Goal: Browse casually

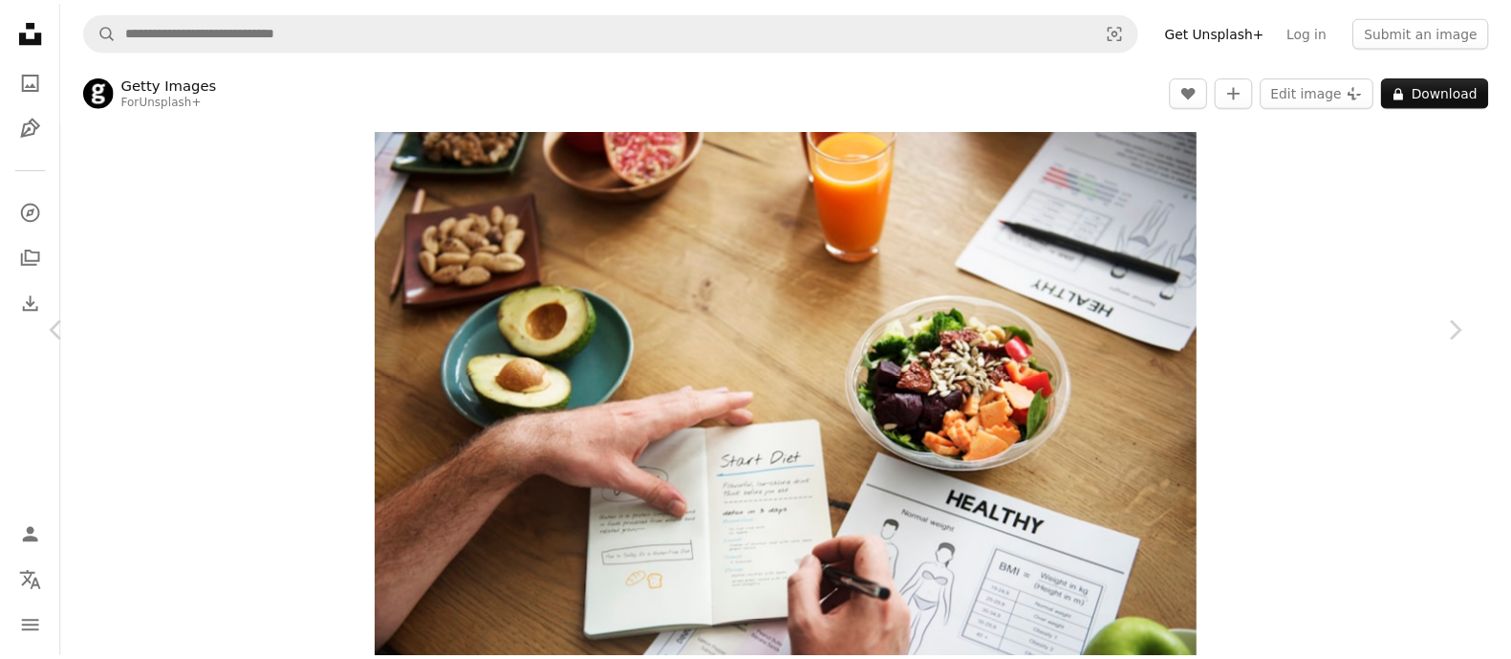
scroll to position [1583, 0]
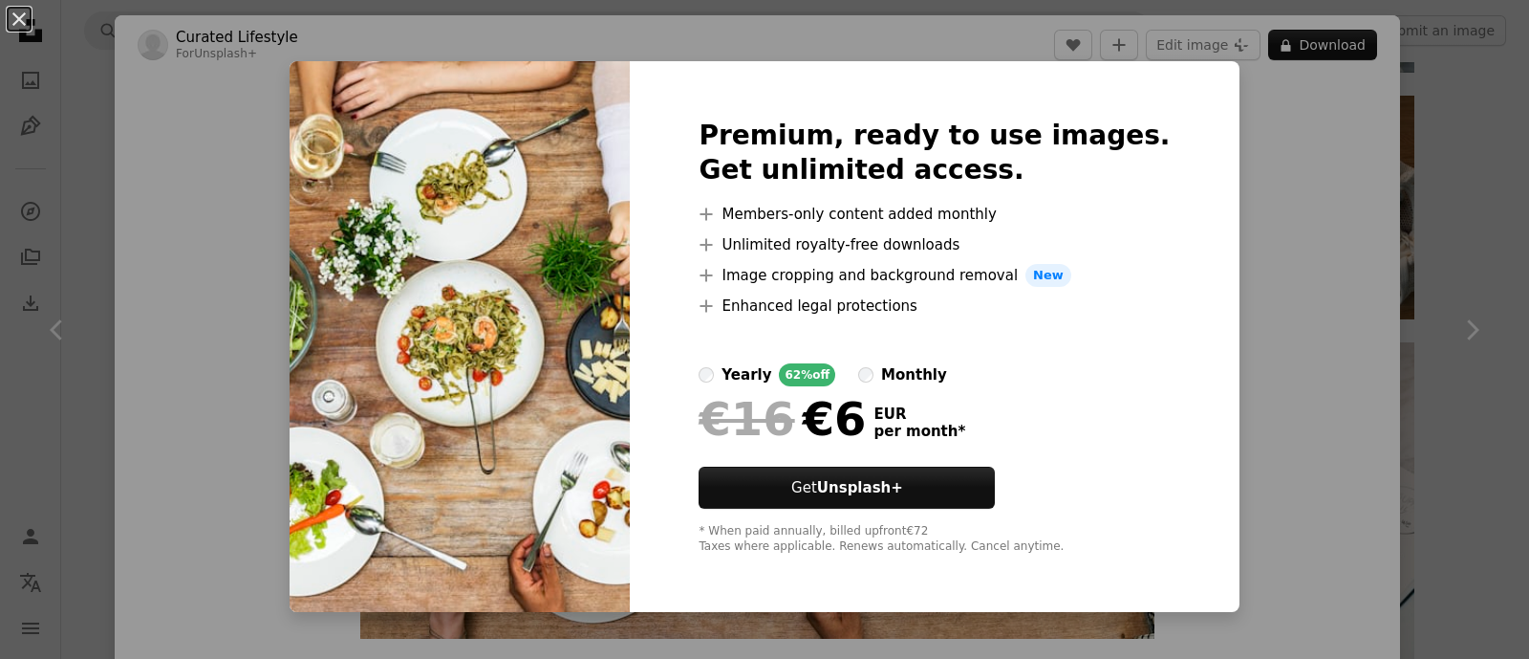
click at [1247, 216] on div "An X shape Premium, ready to use images. Get unlimited access. A plus sign Memb…" at bounding box center [764, 329] width 1529 height 659
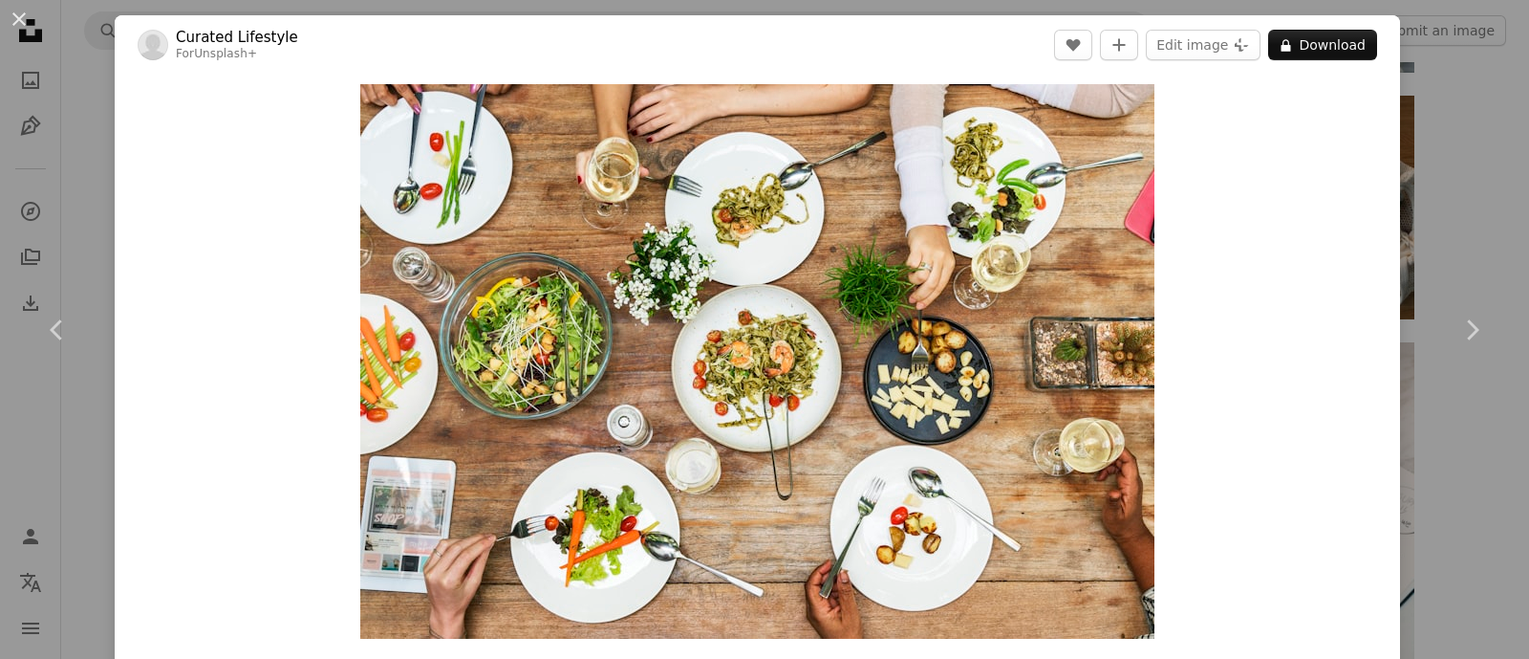
click at [1446, 144] on div "An X shape Chevron left Chevron right Curated Lifestyle For Unsplash+ A heart A…" at bounding box center [764, 329] width 1529 height 659
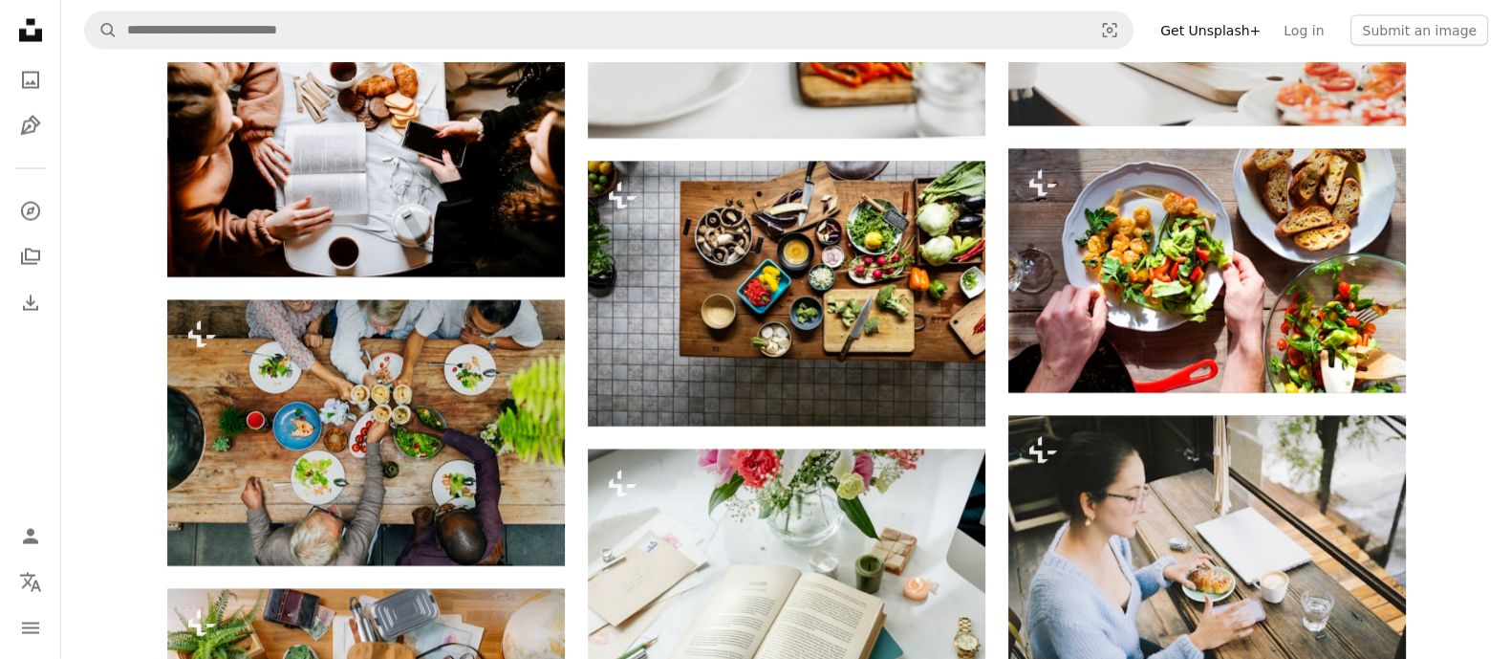
scroll to position [4410, 0]
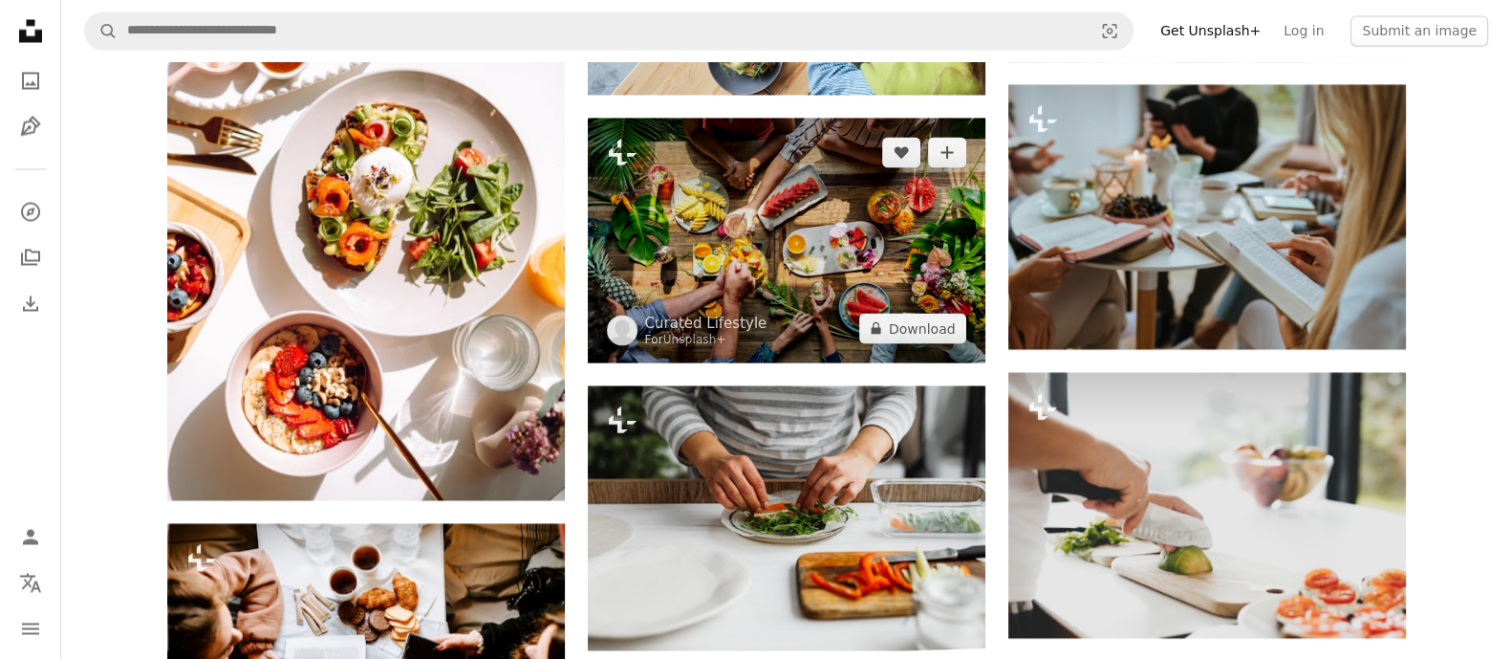
click at [939, 207] on img at bounding box center [787, 240] width 398 height 244
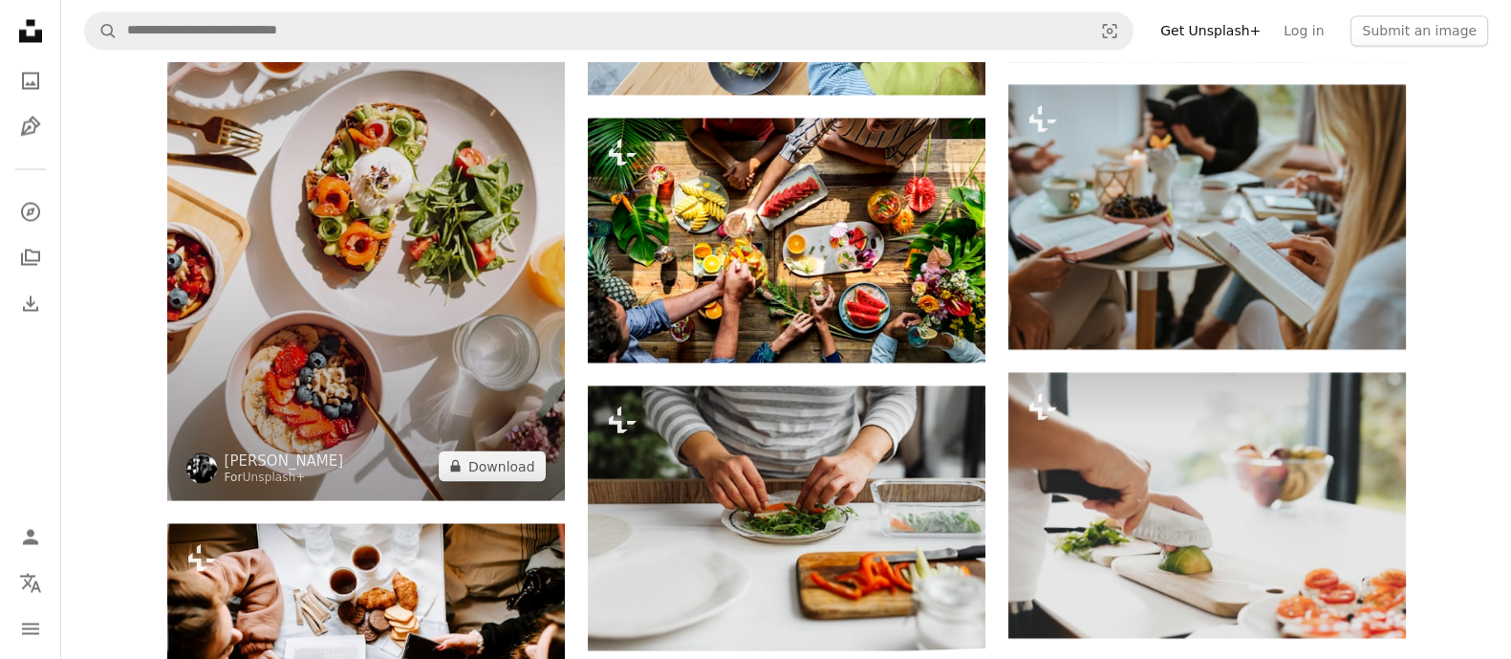
click at [364, 290] on img at bounding box center [366, 201] width 398 height 596
click at [439, 293] on img at bounding box center [366, 201] width 398 height 596
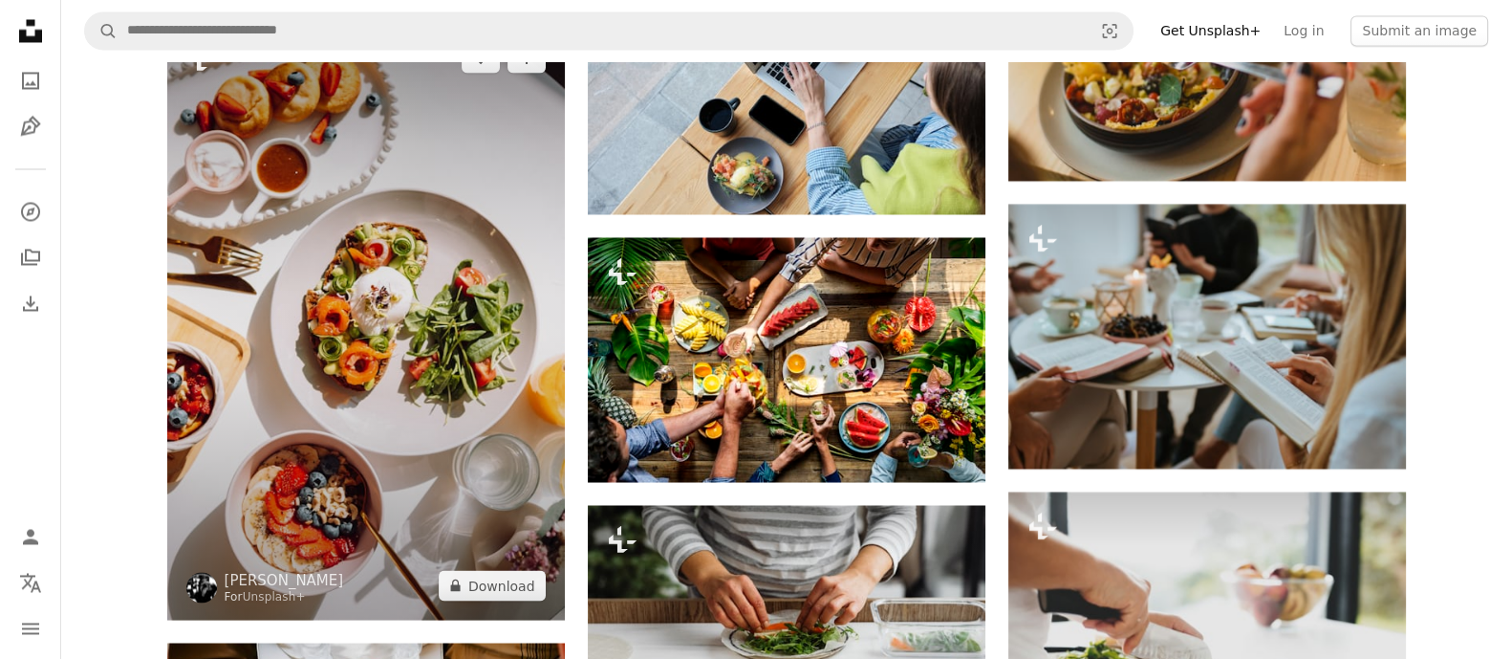
scroll to position [3932, 0]
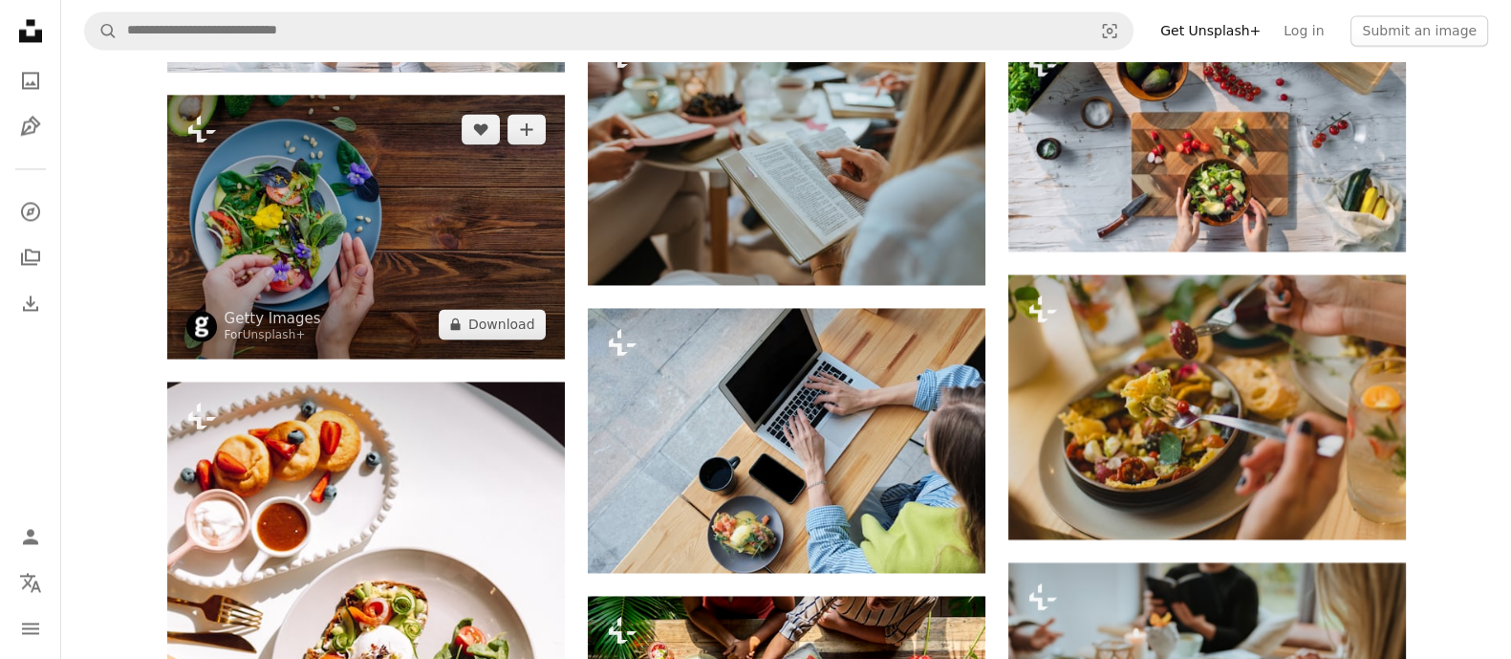
click at [473, 228] on img at bounding box center [366, 227] width 398 height 264
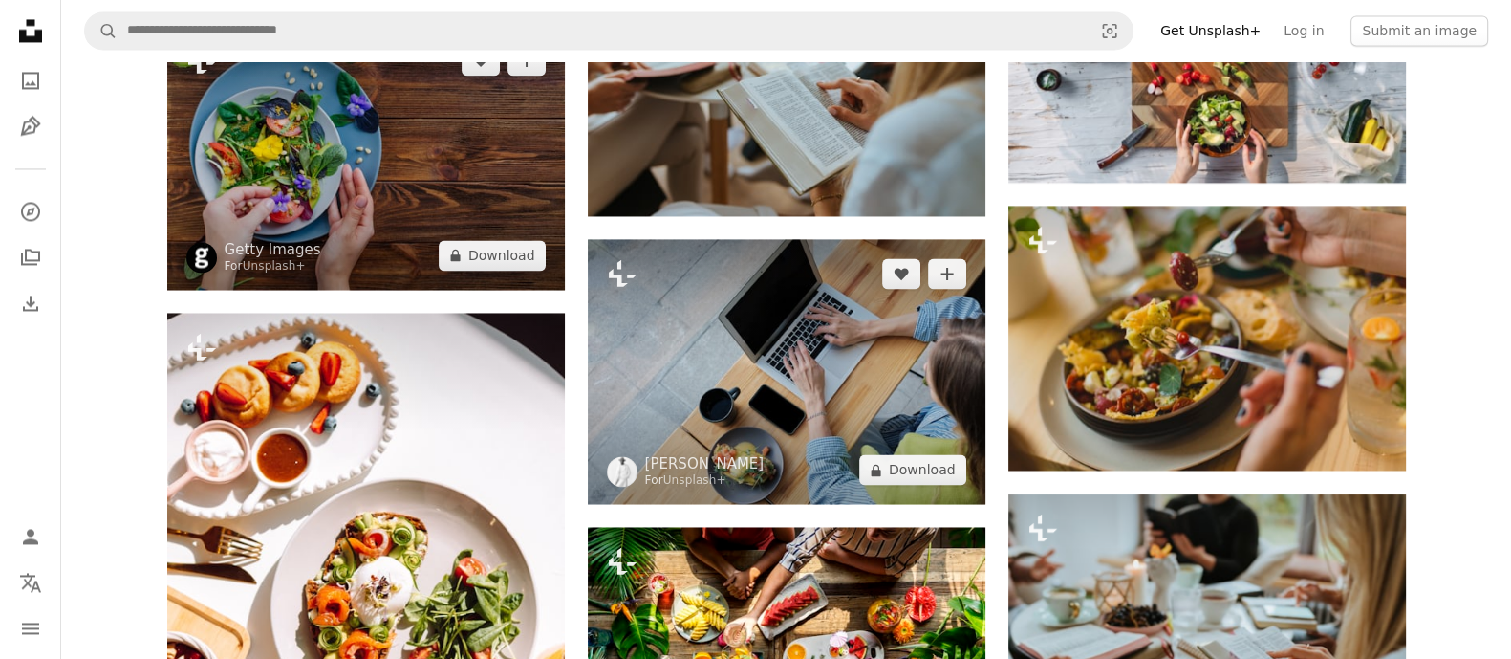
scroll to position [4051, 0]
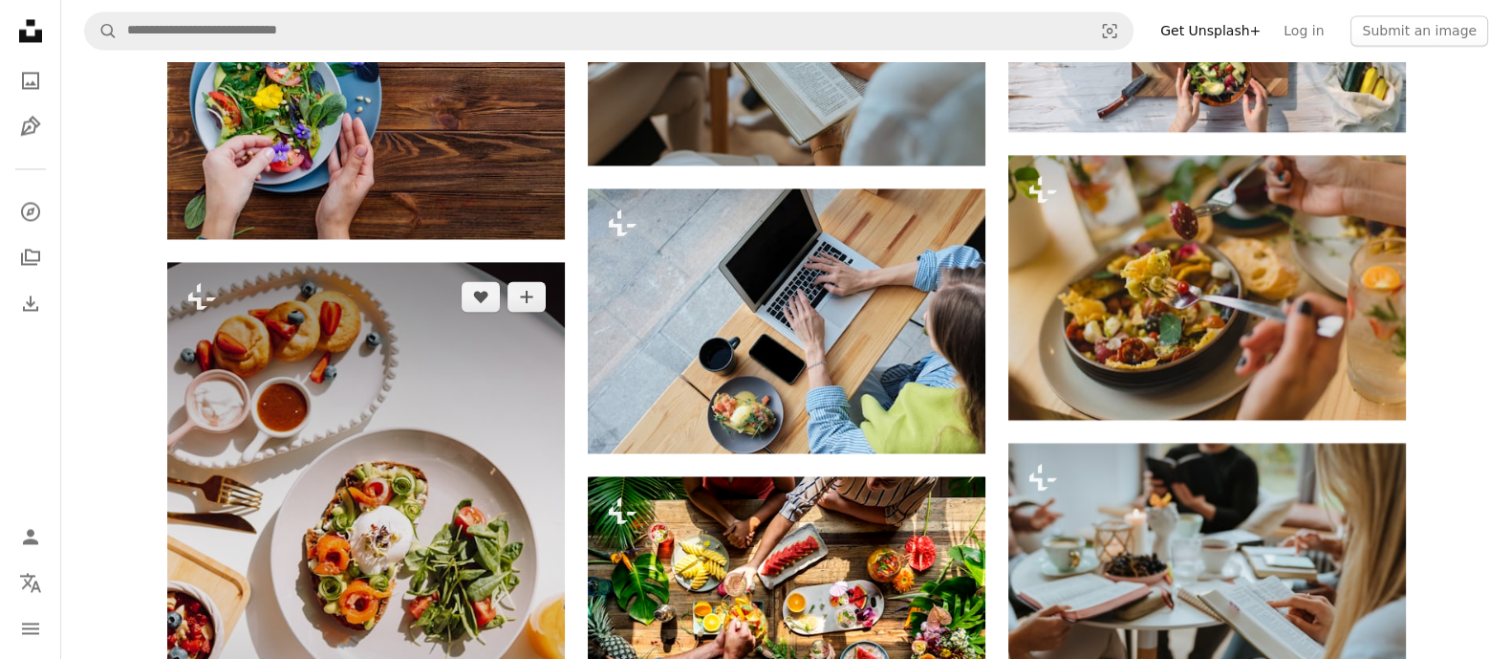
click at [451, 410] on img at bounding box center [366, 560] width 398 height 596
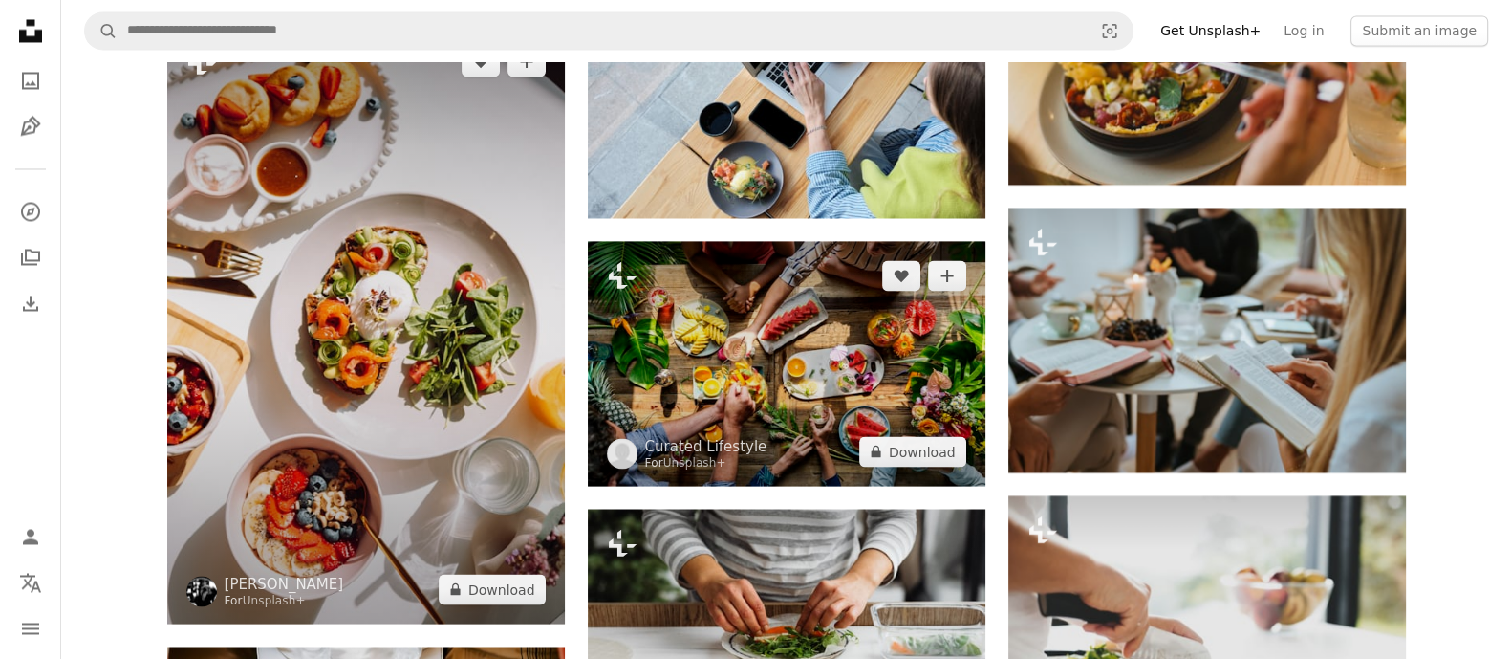
scroll to position [4290, 0]
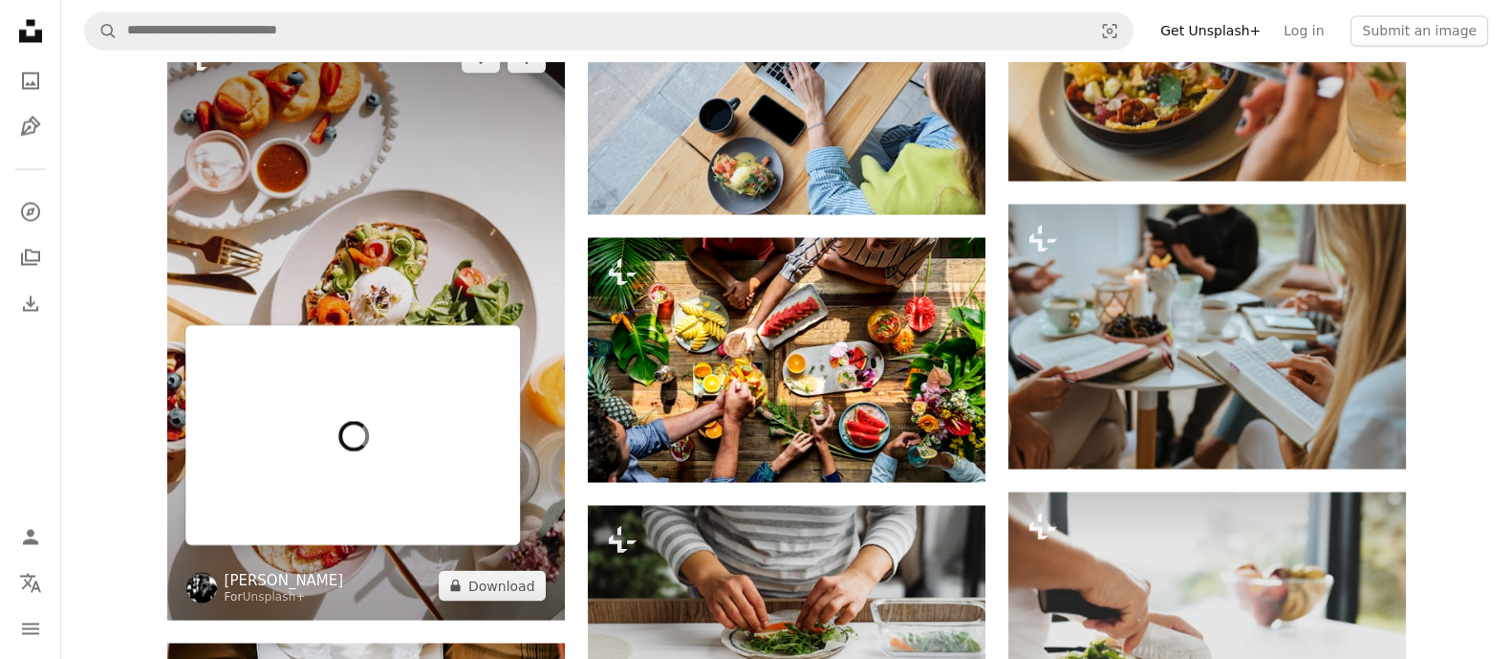
click at [265, 570] on link "[PERSON_NAME]" at bounding box center [284, 579] width 119 height 19
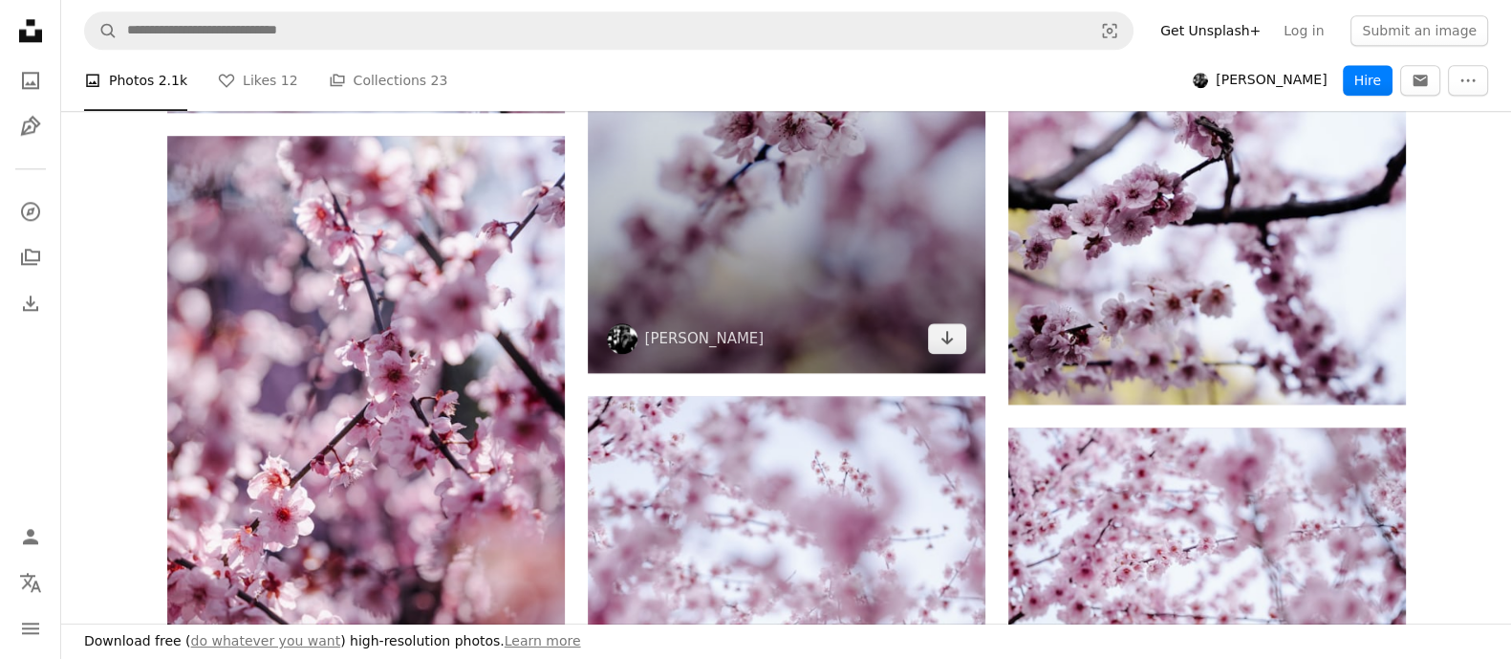
scroll to position [2698, 0]
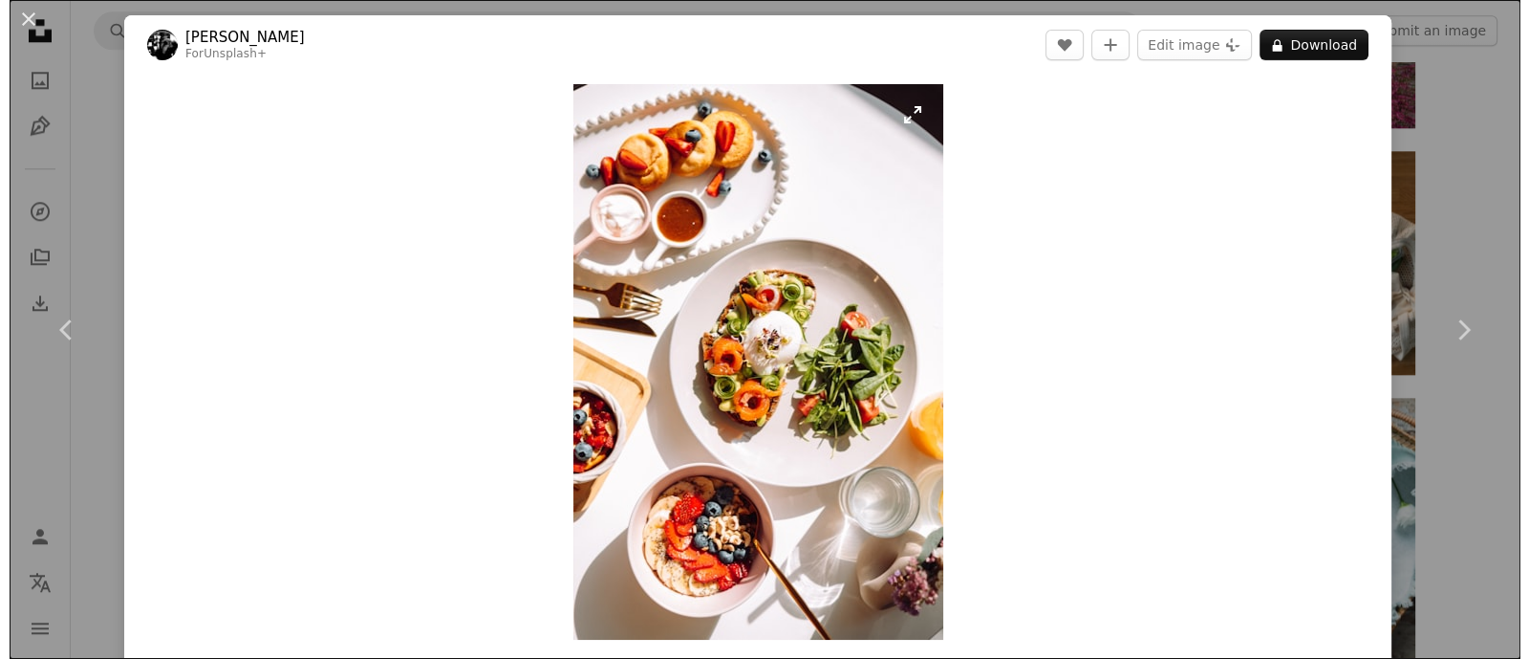
scroll to position [4290, 0]
